Goal: Task Accomplishment & Management: Manage account settings

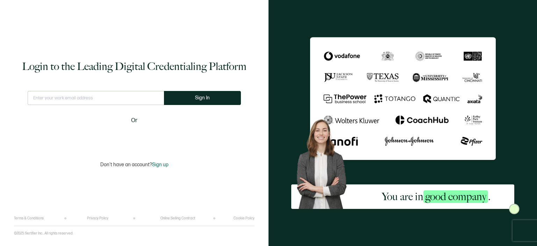
click at [97, 99] on input "text" at bounding box center [96, 98] width 136 height 14
click at [93, 99] on input "text" at bounding box center [96, 98] width 136 height 14
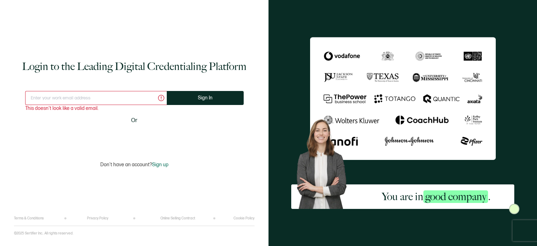
click at [67, 93] on input "text" at bounding box center [96, 98] width 142 height 14
click at [92, 94] on input "inf" at bounding box center [96, 98] width 142 height 14
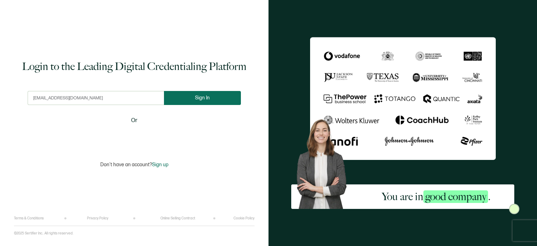
type input "[EMAIL_ADDRESS][DOMAIN_NAME]"
click at [212, 99] on button "Sign In" at bounding box center [202, 98] width 77 height 14
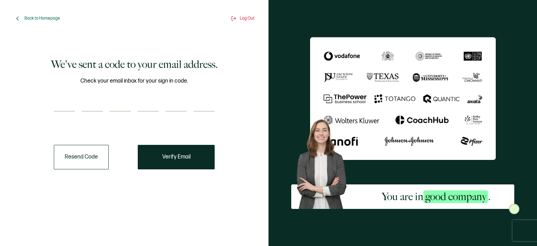
click at [44, 92] on div "We've sent a code to your email address. Check your email inbox for your sign i…" at bounding box center [134, 113] width 230 height 147
click at [62, 106] on input "number" at bounding box center [64, 105] width 21 height 14
paste input "9"
type input "9"
type input "0"
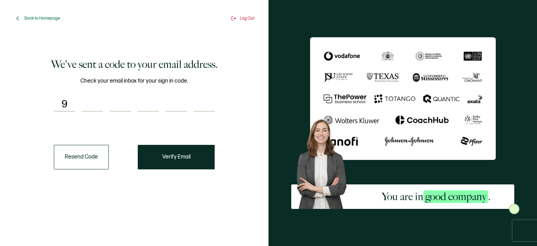
type input "4"
type input "5"
type input "3"
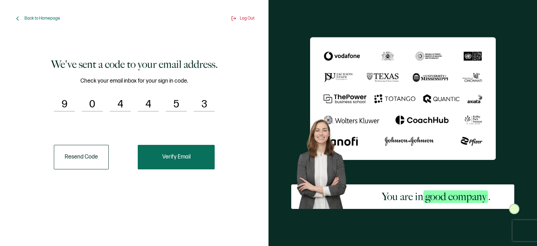
click at [190, 157] on span "Verify Email" at bounding box center [176, 157] width 28 height 6
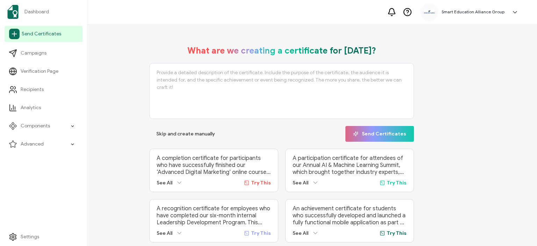
click at [39, 35] on span "Send Certificates" at bounding box center [42, 33] width 40 height 7
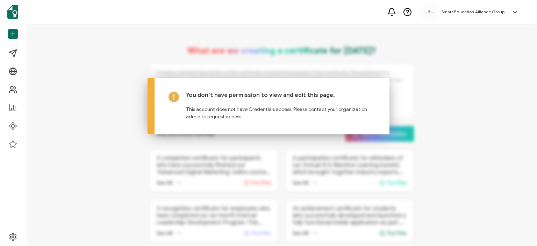
click at [316, 75] on div "Dashboard Send Certificates Campaigns Verification Page Recipients Analytics Co…" at bounding box center [268, 135] width 537 height 222
click at [242, 92] on h5 "You don’t have permission to view and edit this page." at bounding box center [280, 95] width 189 height 7
click at [287, 211] on div "Dashboard Send Certificates Campaigns Verification Page Recipients Analytics Co…" at bounding box center [268, 135] width 537 height 222
drag, startPoint x: 379, startPoint y: 83, endPoint x: 437, endPoint y: 53, distance: 65.6
click at [379, 83] on div "You don’t have permission to view and edit this page. This account does not hav…" at bounding box center [269, 106] width 242 height 57
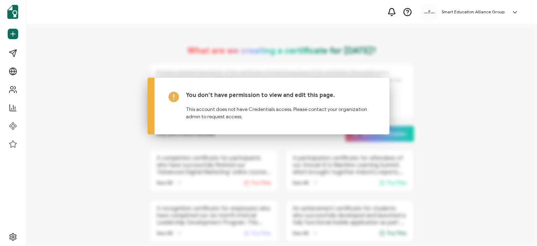
click at [490, 6] on div "Smart Education Alliance Group [PERSON_NAME] [EMAIL_ADDRESS][DOMAIN_NAME] ID: 6…" at bounding box center [471, 11] width 101 height 17
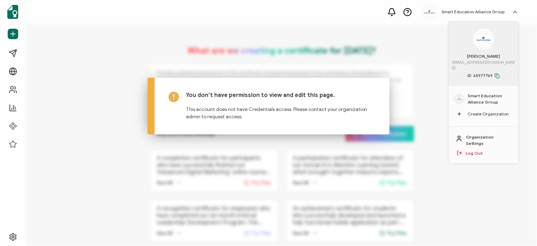
click at [475, 93] on span "Smart Education Alliance Group" at bounding box center [490, 99] width 45 height 13
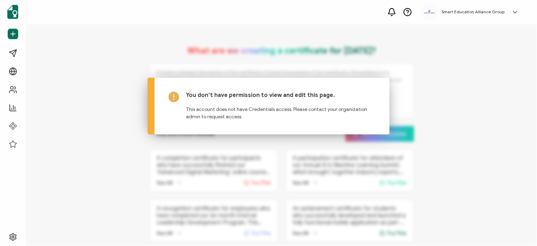
click at [137, 89] on div "Dashboard Send Certificates Campaigns Verification Page Recipients Analytics Co…" at bounding box center [268, 135] width 537 height 222
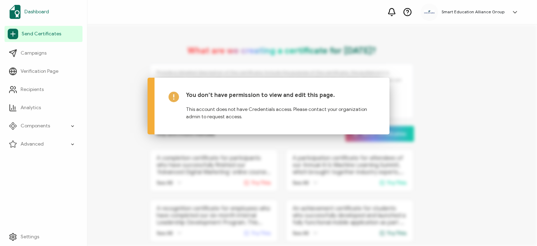
click at [39, 11] on span "Dashboard" at bounding box center [36, 11] width 24 height 7
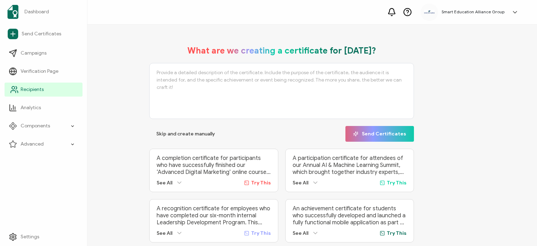
click at [29, 90] on span "Recipients" at bounding box center [32, 89] width 23 height 7
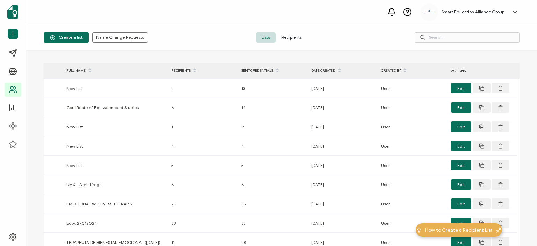
click at [291, 36] on span "Recipients" at bounding box center [291, 37] width 31 height 10
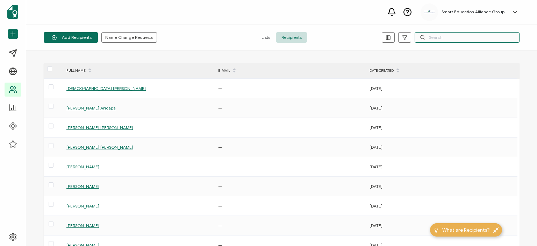
click at [433, 37] on input "text" at bounding box center [467, 37] width 105 height 10
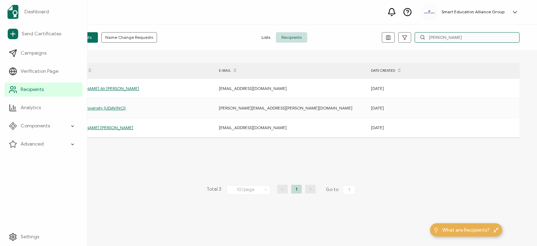
type input "[PERSON_NAME]"
